Goal: Navigation & Orientation: Find specific page/section

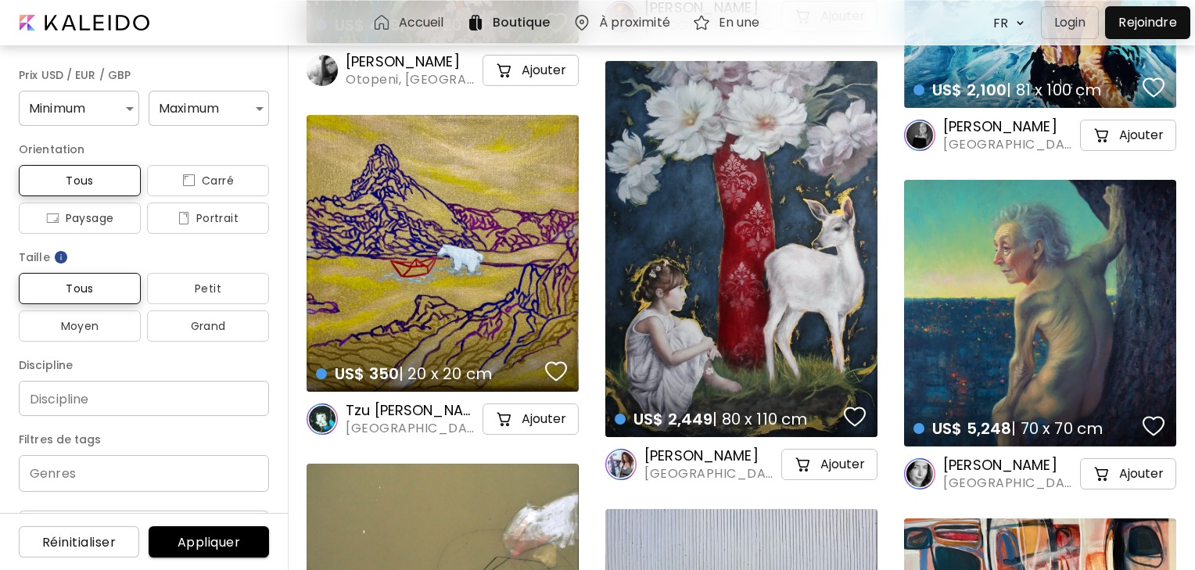
scroll to position [6318, 0]
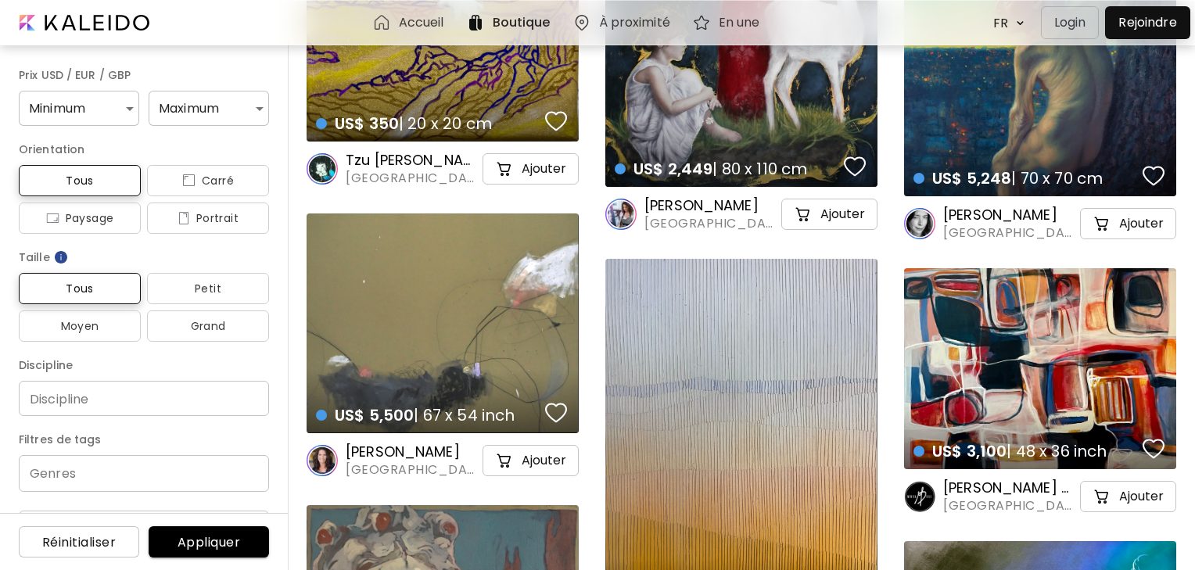
click at [998, 215] on h6 "[PERSON_NAME]" at bounding box center [1010, 215] width 134 height 19
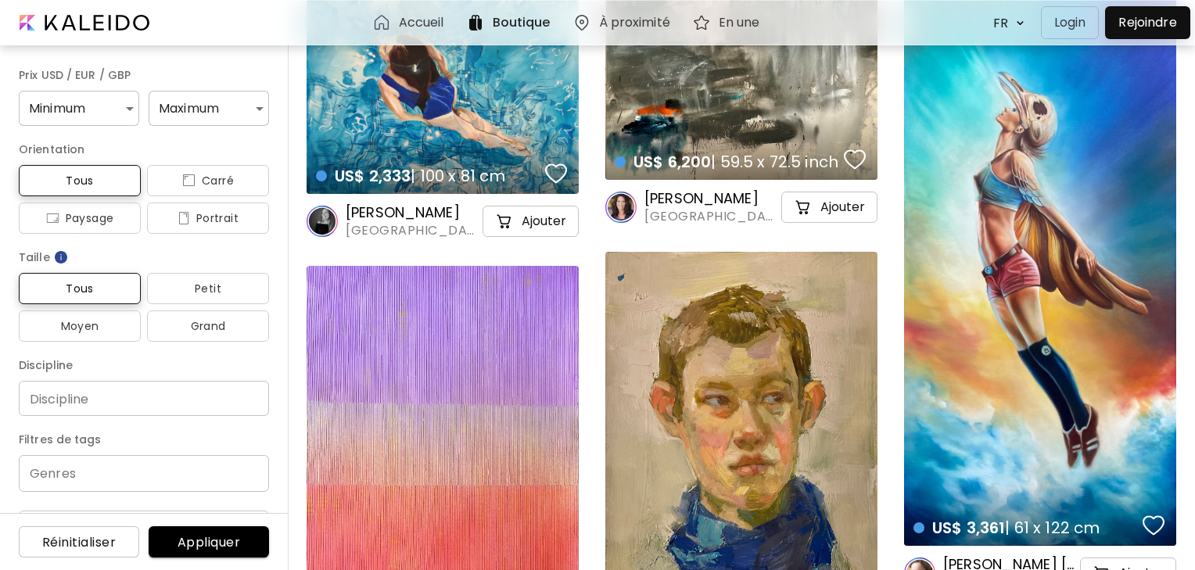
scroll to position [29072, 0]
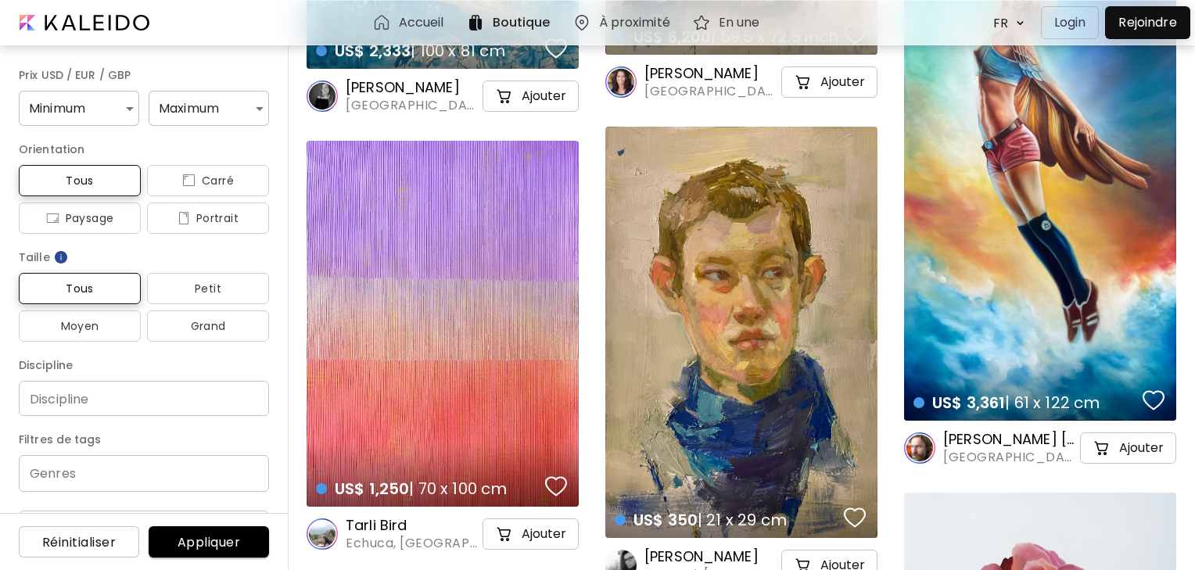
click at [991, 436] on h6 "[PERSON_NAME] [PERSON_NAME]" at bounding box center [1010, 439] width 134 height 19
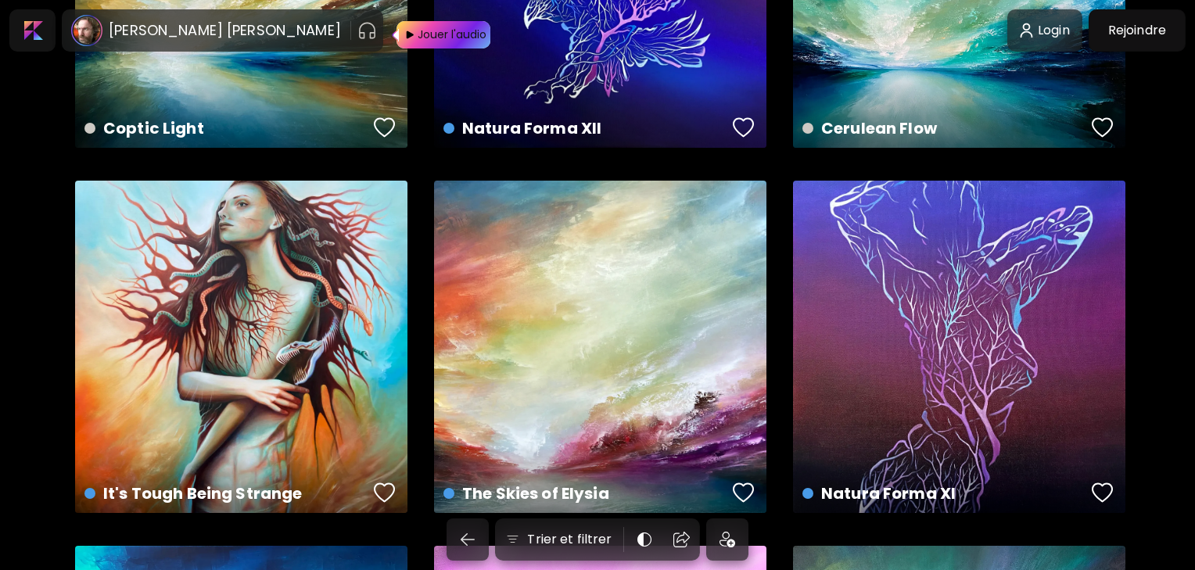
scroll to position [2440, 0]
